Goal: Transaction & Acquisition: Purchase product/service

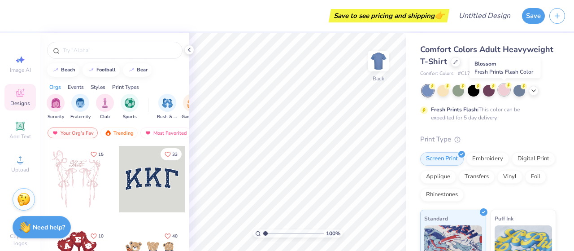
click at [505, 87] on icon at bounding box center [508, 85] width 6 height 6
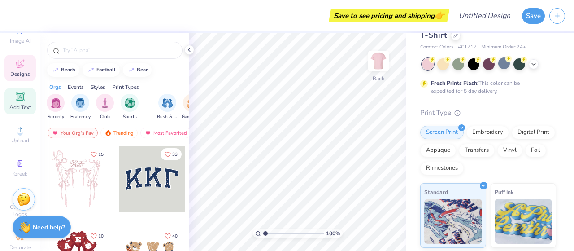
scroll to position [30, 0]
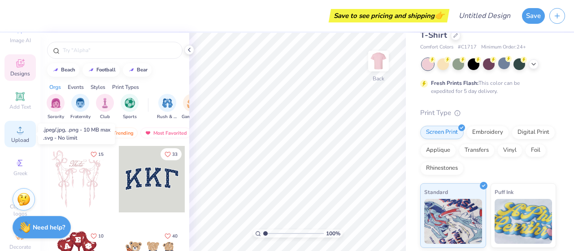
click at [17, 130] on circle at bounding box center [19, 132] width 5 height 5
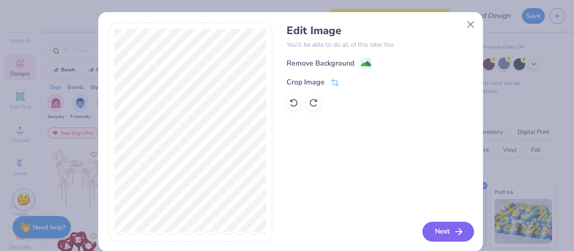
click at [442, 233] on button "Next" at bounding box center [448, 231] width 52 height 20
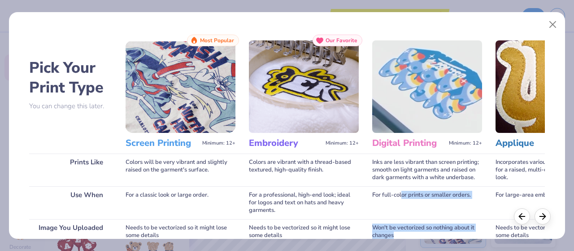
drag, startPoint x: 442, startPoint y: 233, endPoint x: 402, endPoint y: 193, distance: 55.8
click at [402, 193] on div "Digital Printing Minimum: 12+ Inks are less vibrant than screen printing; smoot…" at bounding box center [427, 199] width 110 height 329
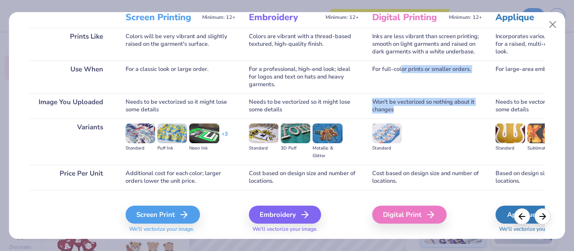
scroll to position [128, 0]
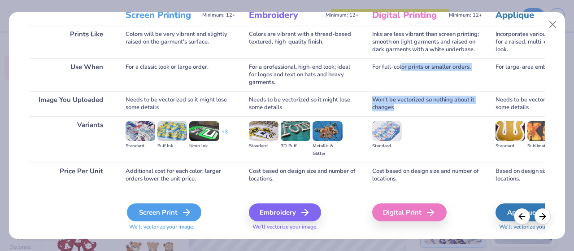
click at [164, 208] on div "Screen Print" at bounding box center [164, 212] width 74 height 18
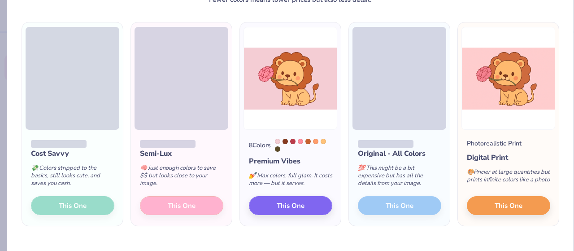
scroll to position [53, 0]
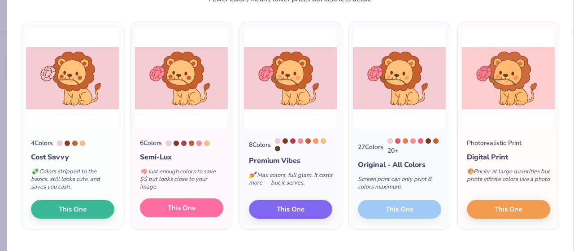
click at [196, 209] on button "This One" at bounding box center [181, 207] width 83 height 19
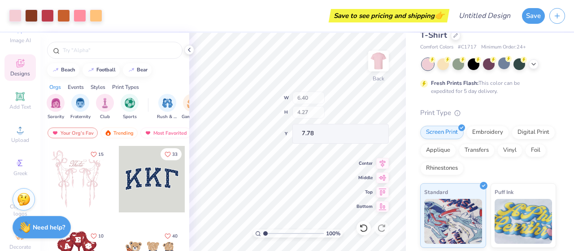
type input "6.40"
type input "4.27"
type input "1.91"
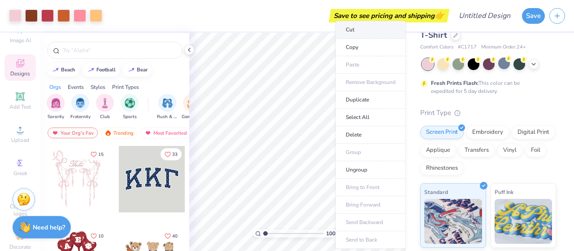
click at [349, 34] on li "Cut" at bounding box center [370, 30] width 70 height 18
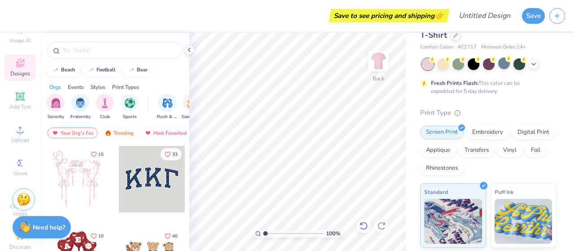
click at [362, 226] on icon at bounding box center [363, 225] width 9 height 9
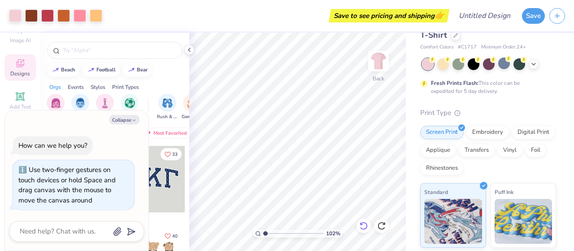
type input "1.03891872818019"
type textarea "x"
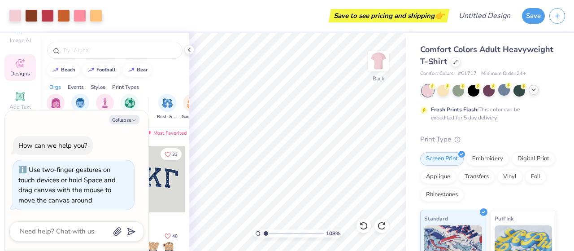
click at [533, 91] on icon at bounding box center [533, 89] width 7 height 7
type input "1.08282972637974"
type textarea "x"
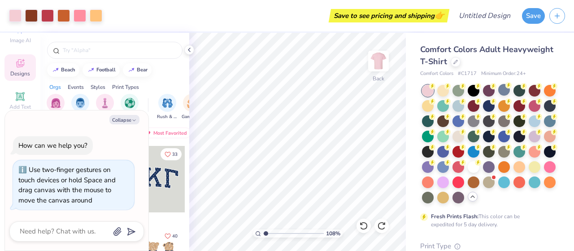
click at [469, 200] on icon at bounding box center [472, 196] width 7 height 7
type input "1.08282972637974"
type textarea "x"
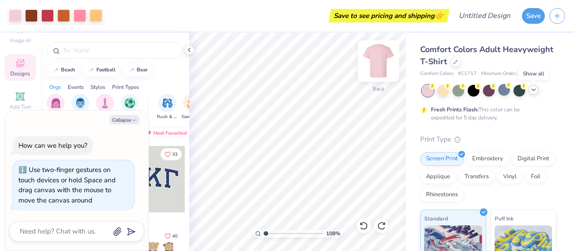
type input "1.08282972637974"
type textarea "x"
type input "1.08282972637974"
type textarea "x"
type input "1.08282972637974"
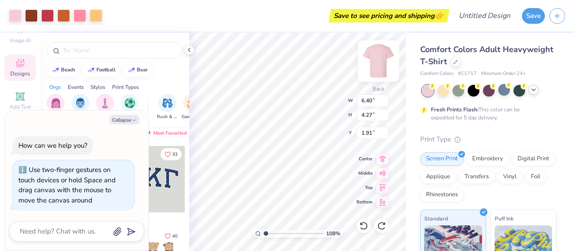
type textarea "x"
type input "1.08282972637974"
type textarea "x"
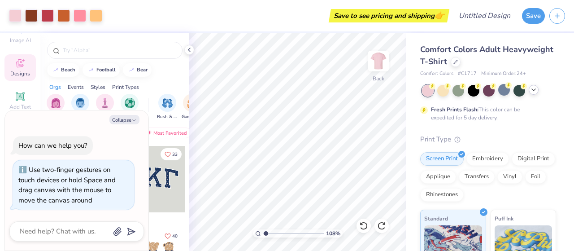
type input "1.08282972637974"
type textarea "x"
type input "1.08282972637974"
type textarea "x"
type input "1.08282972637974"
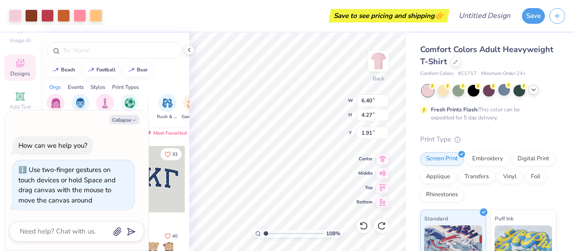
type textarea "x"
type input "1.08282972637974"
type textarea "x"
type input "1.08282972637974"
type textarea "x"
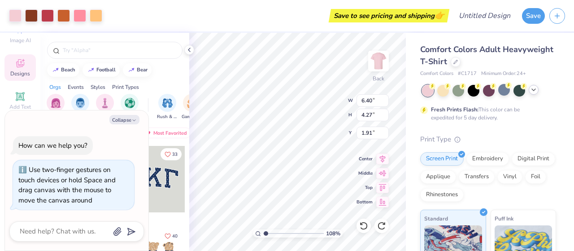
type input "1.08282972637974"
type textarea "x"
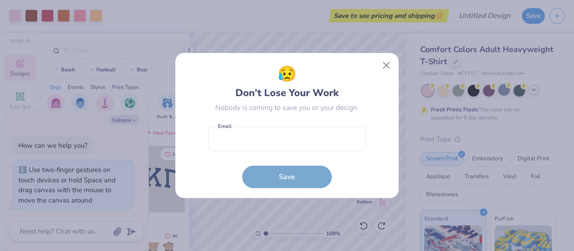
click at [196, 234] on div "😥 Don’t Lose Your Work Nobody is coming to save you or your design. Email is a …" at bounding box center [287, 125] width 574 height 251
type input "1.08282972637974"
type textarea "x"
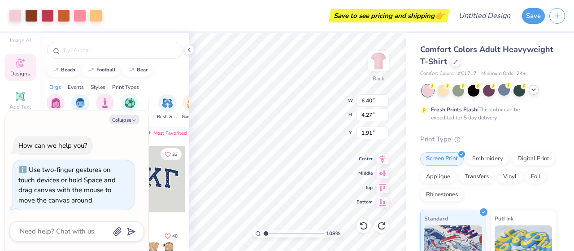
type input "1.08282972637974"
type textarea "x"
type input "1.08282972637974"
type textarea "x"
type input "5.98"
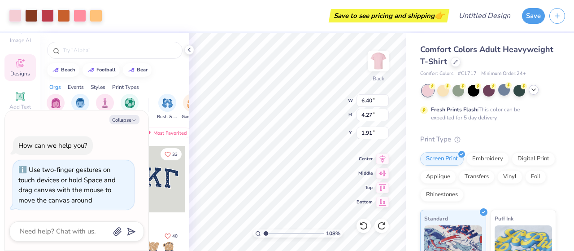
type input "3.98"
type input "1.08282972637974"
type textarea "x"
type input "1.08282972637974"
click at [160, 75] on div "beach football bear" at bounding box center [114, 69] width 149 height 13
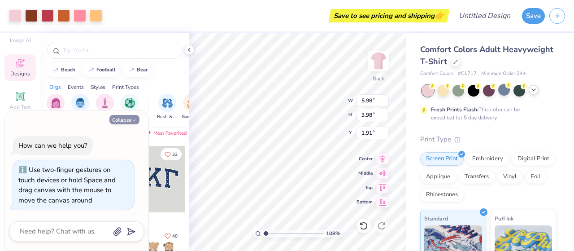
click at [123, 120] on button "Collapse" at bounding box center [124, 119] width 30 height 9
type textarea "x"
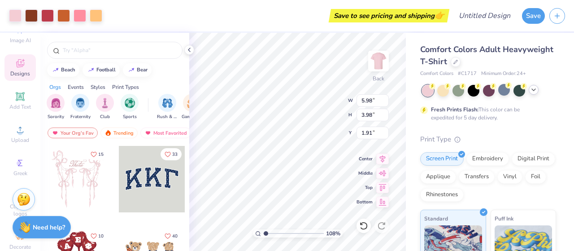
scroll to position [57, 0]
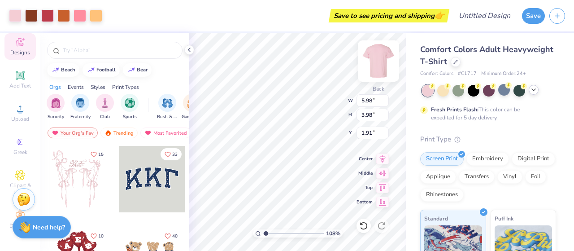
click at [377, 60] on img at bounding box center [378, 61] width 36 height 36
type input "1.08282972637974"
type input "13.45"
type input "8.96"
type input "1.08282972637974"
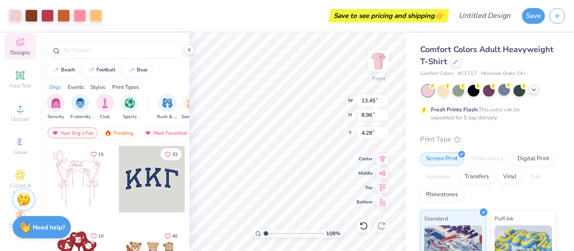
type input "8.66"
type input "1.08282972637974"
type input "6.86"
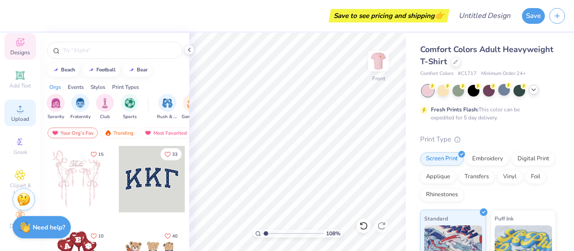
click at [17, 115] on span "Upload" at bounding box center [20, 118] width 18 height 7
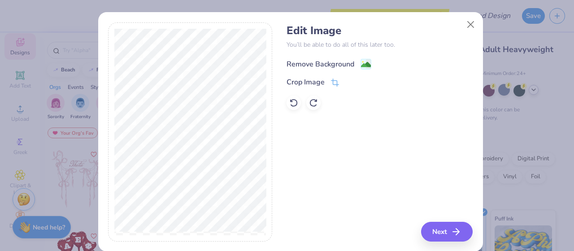
click at [343, 60] on div "Remove Background" at bounding box center [320, 64] width 68 height 11
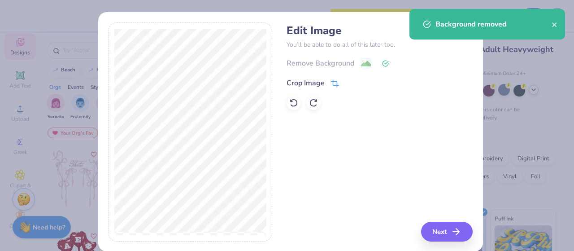
click at [331, 81] on icon at bounding box center [335, 83] width 8 height 8
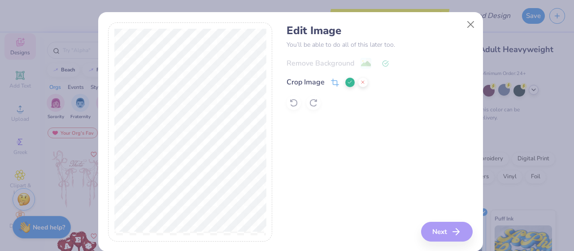
click at [365, 207] on div "Edit Image You’ll be able to do all of this later too. Remove Background Crop I…" at bounding box center [379, 131] width 186 height 219
click at [347, 82] on icon at bounding box center [349, 81] width 5 height 5
click at [439, 235] on button "Next" at bounding box center [448, 231] width 52 height 20
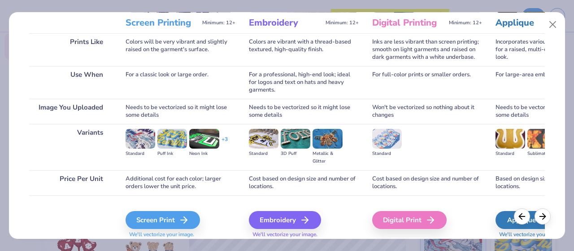
scroll to position [133, 0]
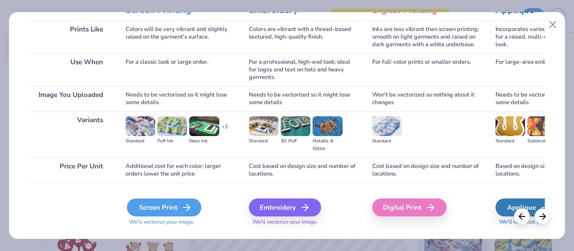
click at [166, 202] on div "Screen Print" at bounding box center [164, 207] width 74 height 18
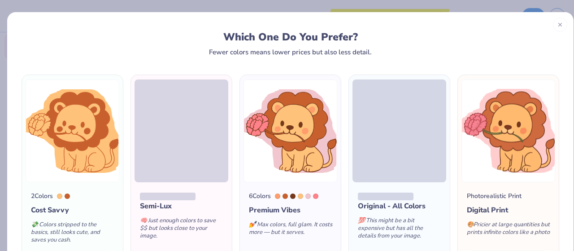
scroll to position [74, 0]
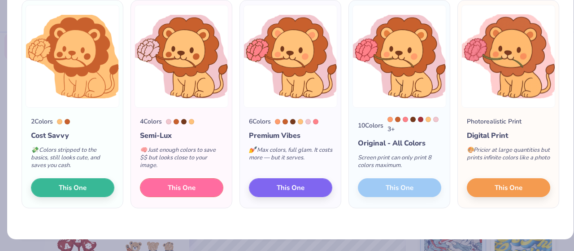
click at [174, 186] on span "This One" at bounding box center [182, 187] width 28 height 10
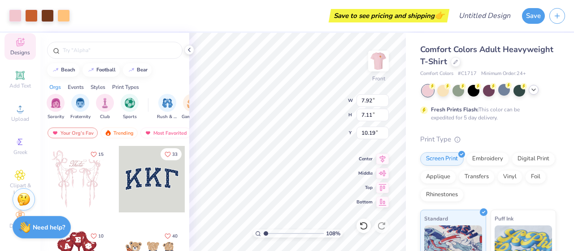
type input "1.08282972637974"
type input "10.49"
type input "9.43"
type input "7.88"
type input "1.08282972637974"
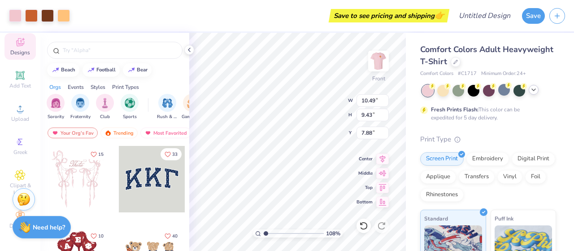
type input "8.27"
type input "1.08282972637974"
type input "11.66"
type input "10.48"
type input "1.08282972637974"
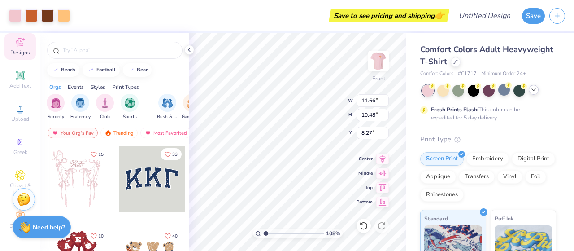
type input "6.35"
type input "1.08282972637974"
type input "9.09"
click at [377, 63] on img at bounding box center [378, 61] width 36 height 36
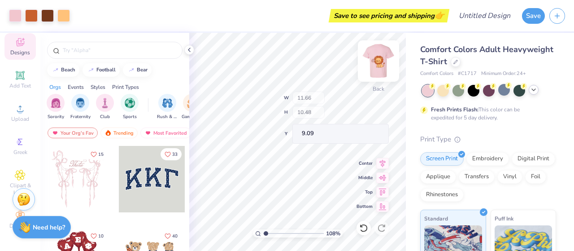
click at [375, 65] on img at bounding box center [378, 61] width 36 height 36
click at [381, 62] on img at bounding box center [378, 61] width 36 height 36
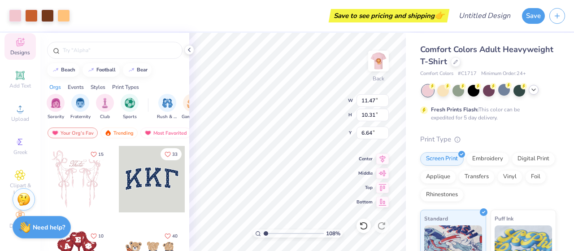
type input "1.08282972637974"
type input "5.71"
type input "5.13"
type input "11.81"
type input "1.08282972637974"
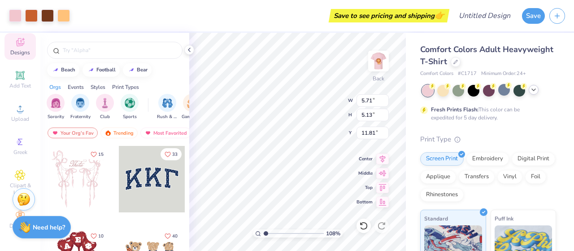
type input "1.66"
type input "1.08282972637974"
type input "4.81"
type input "4.33"
click at [18, 73] on icon at bounding box center [20, 75] width 11 height 11
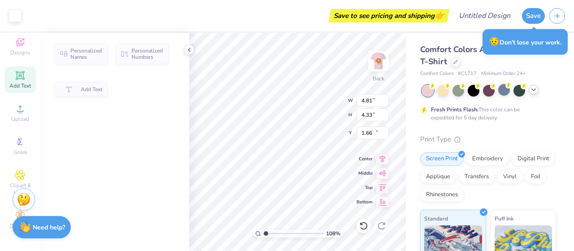
type input "1.08282972637974"
type input "5.59"
type input "1.62"
type input "11.69"
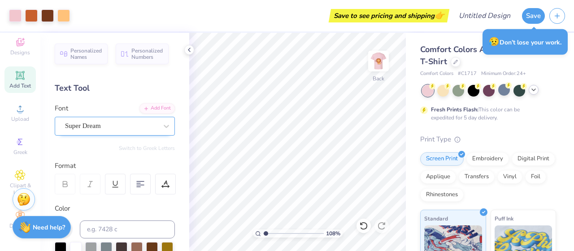
click at [103, 129] on div "Super Dream" at bounding box center [111, 126] width 94 height 14
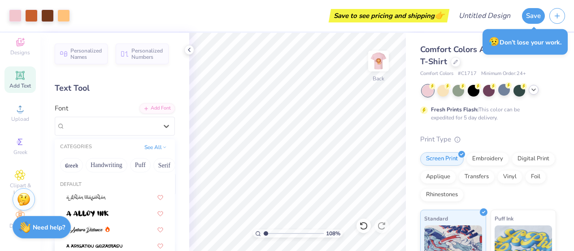
click at [96, 91] on div "Text Tool" at bounding box center [115, 88] width 120 height 12
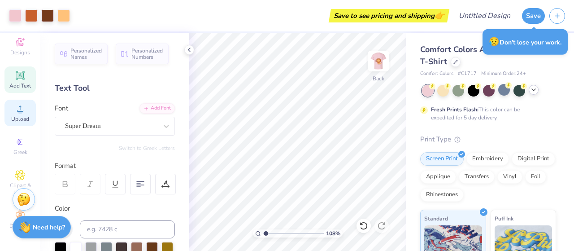
drag, startPoint x: 22, startPoint y: 75, endPoint x: 13, endPoint y: 106, distance: 32.0
click at [15, 106] on icon at bounding box center [20, 108] width 11 height 11
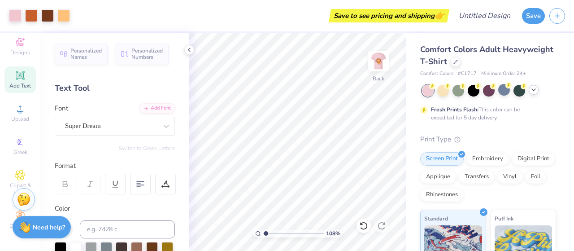
click at [20, 73] on icon at bounding box center [20, 75] width 9 height 9
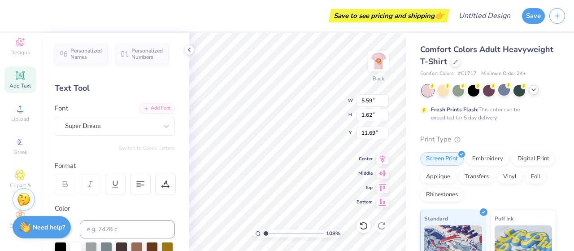
scroll to position [7, 1]
type input "1.08282972637974"
type textarea "TEX"
type input "1.08282972637974"
type textarea "TE"
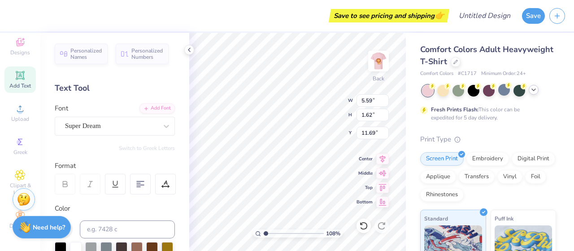
type input "1.08282972637974"
type textarea "T"
type input "1.08282972637974"
type textarea "Ph"
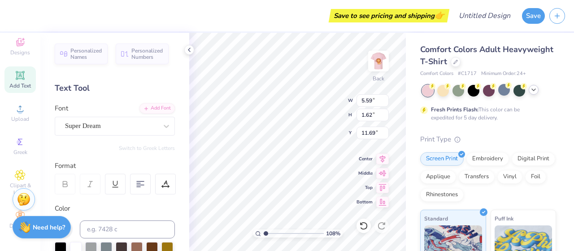
type input "1.08282972637974"
type textarea "Phi"
type input "1.08282972637974"
type textarea "Phi m"
type input "1.08282972637974"
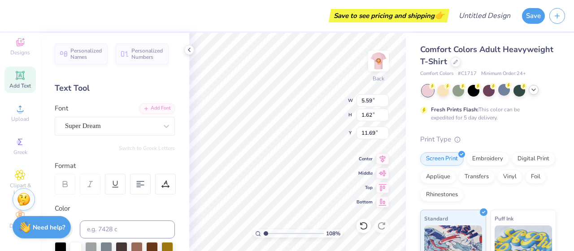
type textarea "Phi mu"
type input "1.08282972637974"
type textarea "Phi m"
type input "1.08282972637974"
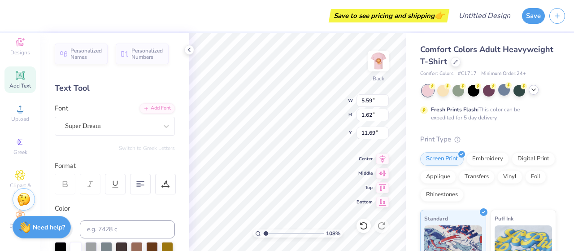
type textarea "Phi"
type input "1.08282972637974"
type textarea "Phi M"
type input "1.08282972637974"
type textarea "Phi MU"
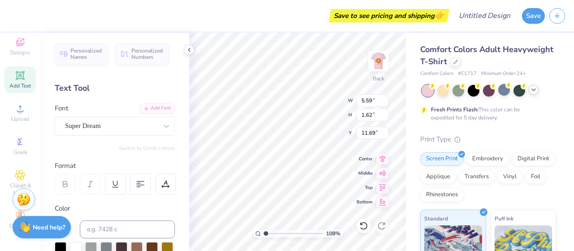
type input "1.08282972637974"
type textarea "Phi Mu"
type input "1.08282972637974"
type textarea "Phi Mu"
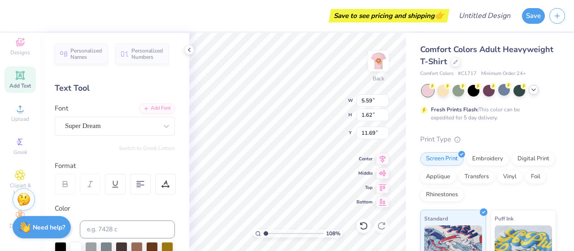
type input "1.08282972637974"
type input "6.68"
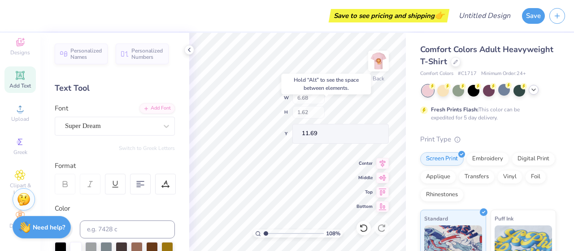
click at [302, 108] on div "108 % Back W 6.68 H 1.62 Y 11.69 Center Middle Top Bottom" at bounding box center [297, 142] width 217 height 218
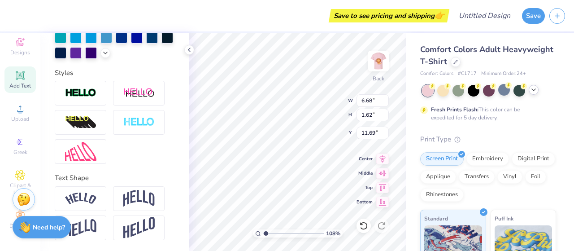
scroll to position [285, 0]
click at [157, 132] on div at bounding box center [139, 122] width 52 height 25
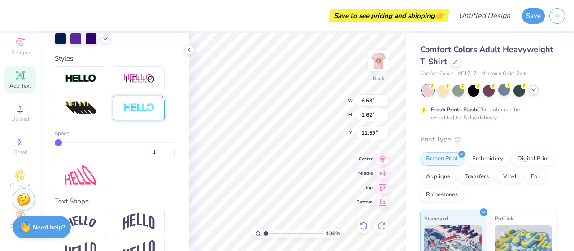
click at [364, 223] on icon at bounding box center [363, 225] width 9 height 9
click at [363, 223] on icon at bounding box center [364, 225] width 8 height 8
type input "1.08282972637974"
type input "5.59"
type input "1.08282972637974"
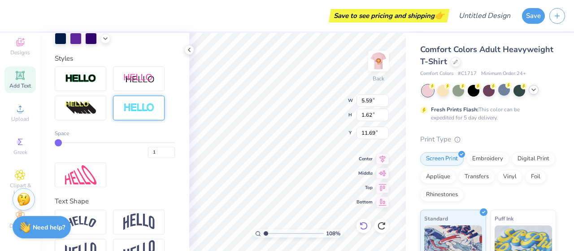
type textarea "TEX"
type input "1.08282972637974"
type textarea "TE"
type input "1.08282972637974"
type textarea "T"
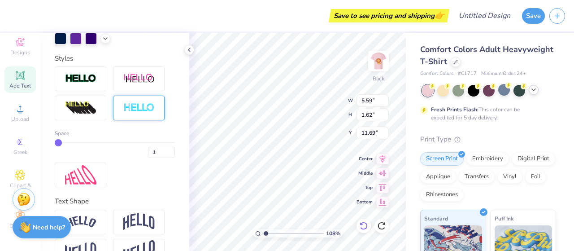
scroll to position [7, 1]
type input "1.08282972637974"
type textarea "P"
type input "1.08282972637974"
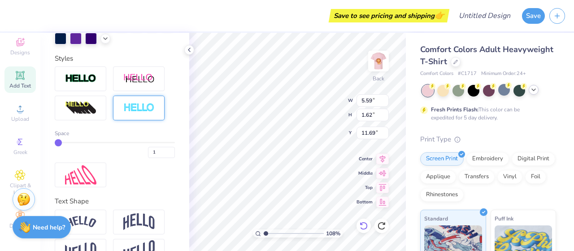
type textarea "Phi"
type input "1.08282972637974"
type textarea "Phi"
type input "1.08282972637974"
type textarea "Phi M"
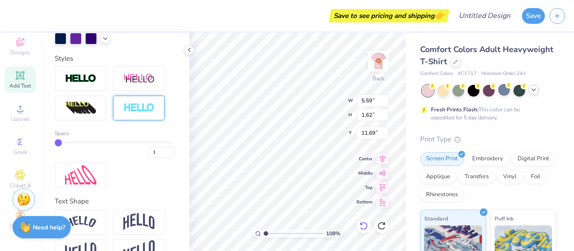
type input "1.08282972637974"
type textarea "Phi MU"
type input "1.08282972637974"
type input "4.00"
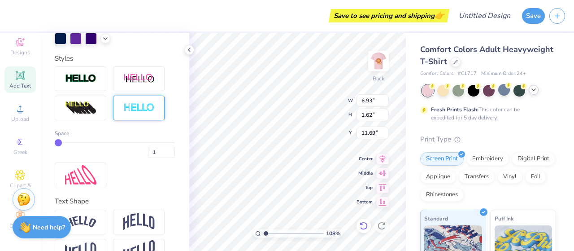
type input "0.94"
type input "1.08282972637974"
type input "5.98"
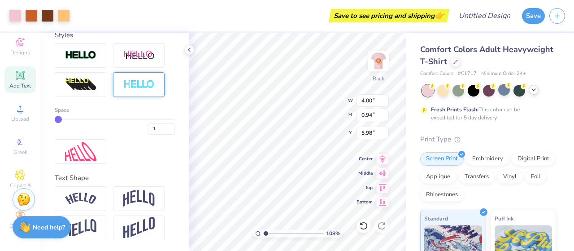
type input "1.08282972637974"
type input "4.81"
type input "4.33"
type input "1.66"
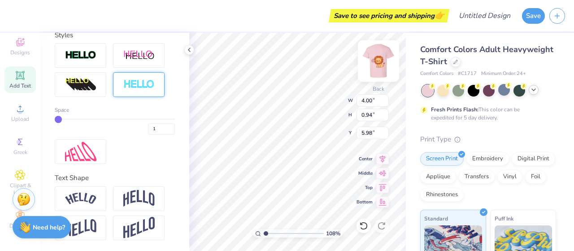
click at [378, 62] on img at bounding box center [378, 61] width 36 height 36
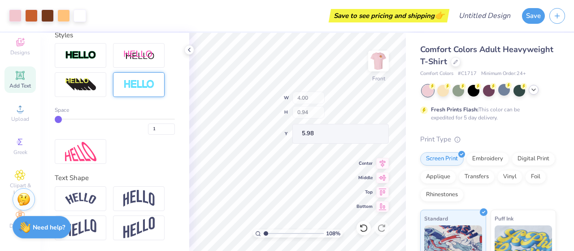
click at [378, 62] on img at bounding box center [378, 61] width 18 height 18
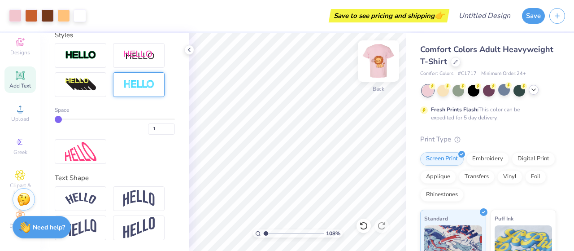
click at [379, 59] on img at bounding box center [378, 61] width 36 height 36
click at [378, 60] on img at bounding box center [378, 61] width 18 height 18
click at [385, 65] on img at bounding box center [378, 61] width 36 height 36
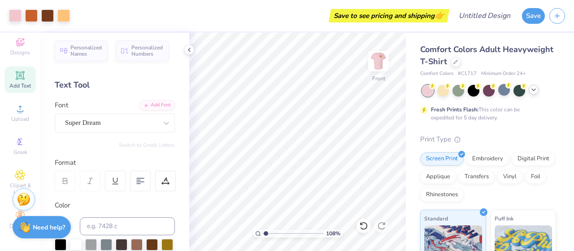
scroll to position [0, 0]
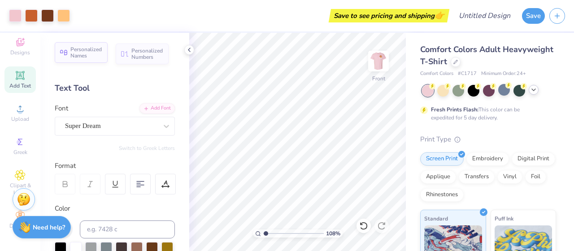
click at [80, 52] on span "Personalized Names" at bounding box center [86, 52] width 32 height 13
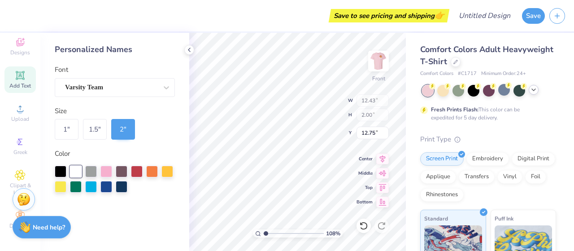
type input "1.08282972637974"
type input "6.30"
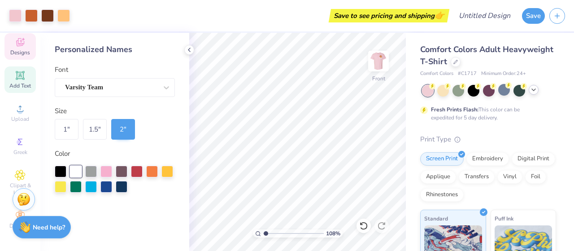
click at [17, 41] on div "Designs" at bounding box center [19, 46] width 31 height 26
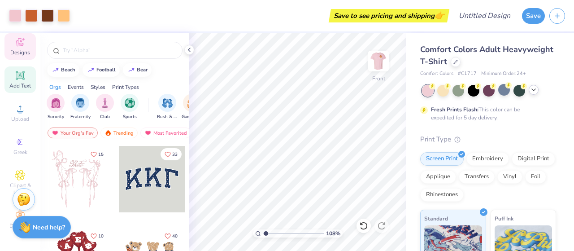
click at [17, 82] on span "Add Text" at bounding box center [20, 85] width 22 height 7
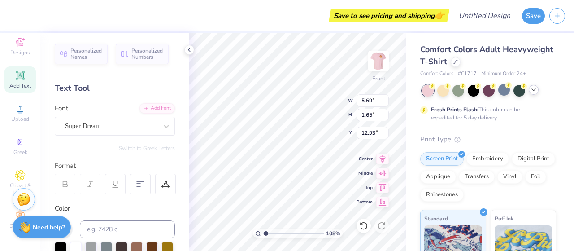
scroll to position [7, 2]
type input "1.08282972637974"
type textarea "TEX"
type input "1.08282972637974"
type textarea "TE"
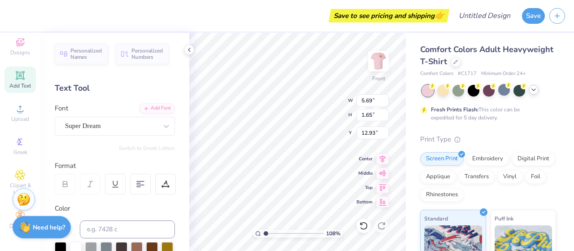
scroll to position [7, 1]
type input "1.08282972637974"
type textarea "T"
type input "1.08282972637974"
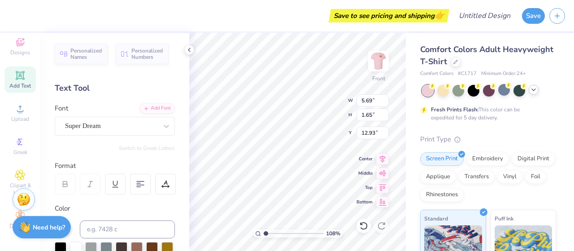
type textarea "C"
type input "1.08282972637974"
type textarea "Ca"
type input "1.08282972637974"
type textarea "Car"
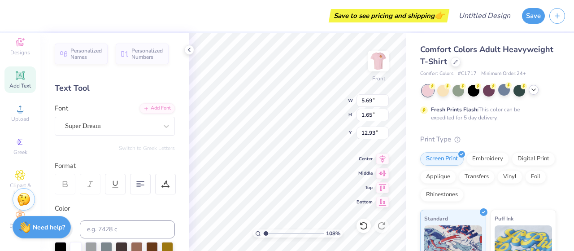
type input "1.08282972637974"
type textarea "Carna"
type input "1.08282972637974"
type textarea "Carnati"
type input "1.08282972637974"
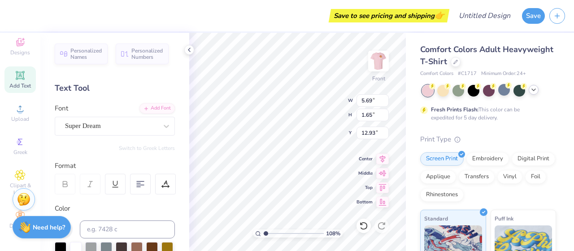
type textarea "Carnatio"
type input "1.08282972637974"
type textarea "Carnation"
type input "1.08282972637974"
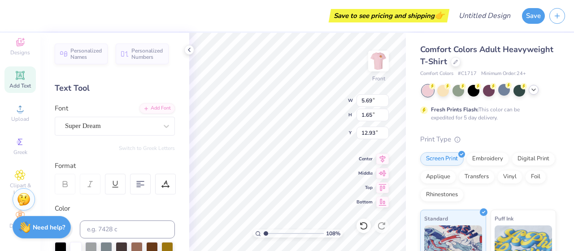
type textarea "Carnation"
type input "1.08282972637974"
type textarea "Carnation C"
type input "1.08282972637974"
type textarea "Carnation Co"
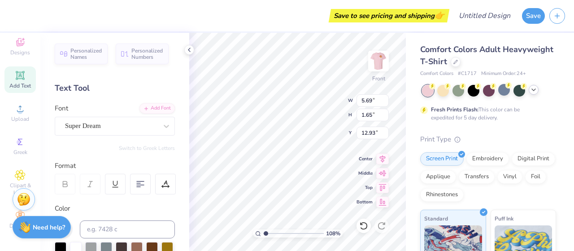
type input "1.08282972637974"
type textarea "Carnation Cou"
type input "1.08282972637974"
type textarea "Carnation Cour"
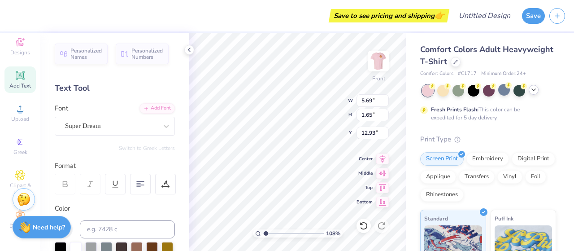
type input "1.08282972637974"
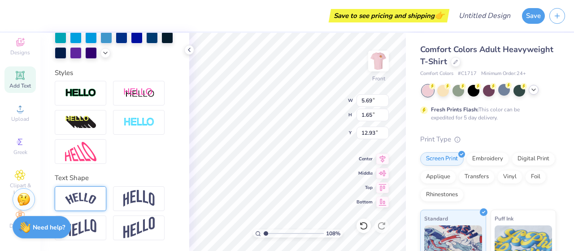
type textarea "Carnation Court"
click at [84, 197] on img at bounding box center [80, 198] width 31 height 12
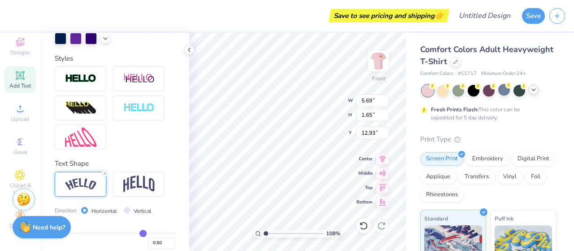
scroll to position [7, 2]
type input "1.08282972637974"
type input "7.57"
type input "1.08282972637974"
type input "11.66"
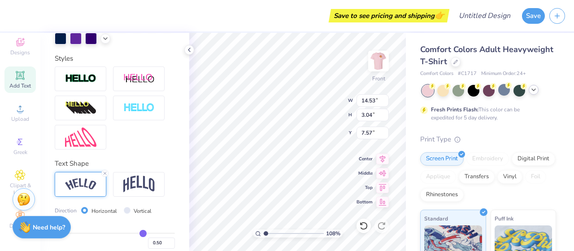
type input "10.48"
type input "9.09"
type input "1.08282972637974"
type input "7.57"
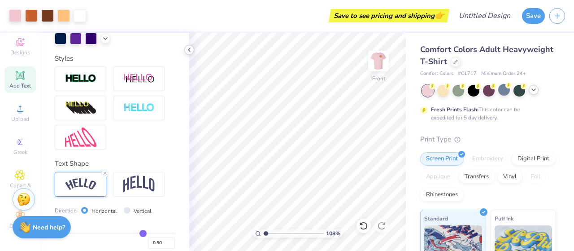
click at [189, 52] on icon at bounding box center [189, 49] width 7 height 7
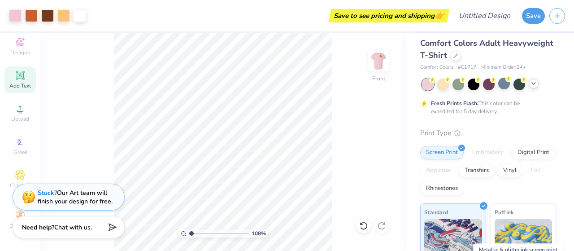
scroll to position [0, 0]
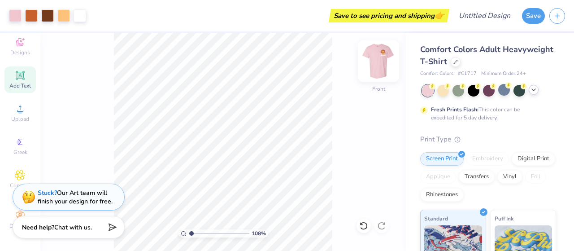
click at [379, 56] on img at bounding box center [378, 61] width 36 height 36
click at [377, 67] on img at bounding box center [378, 61] width 36 height 36
click at [375, 62] on img at bounding box center [378, 61] width 36 height 36
type input "1.08282972637974"
